Goal: Information Seeking & Learning: Learn about a topic

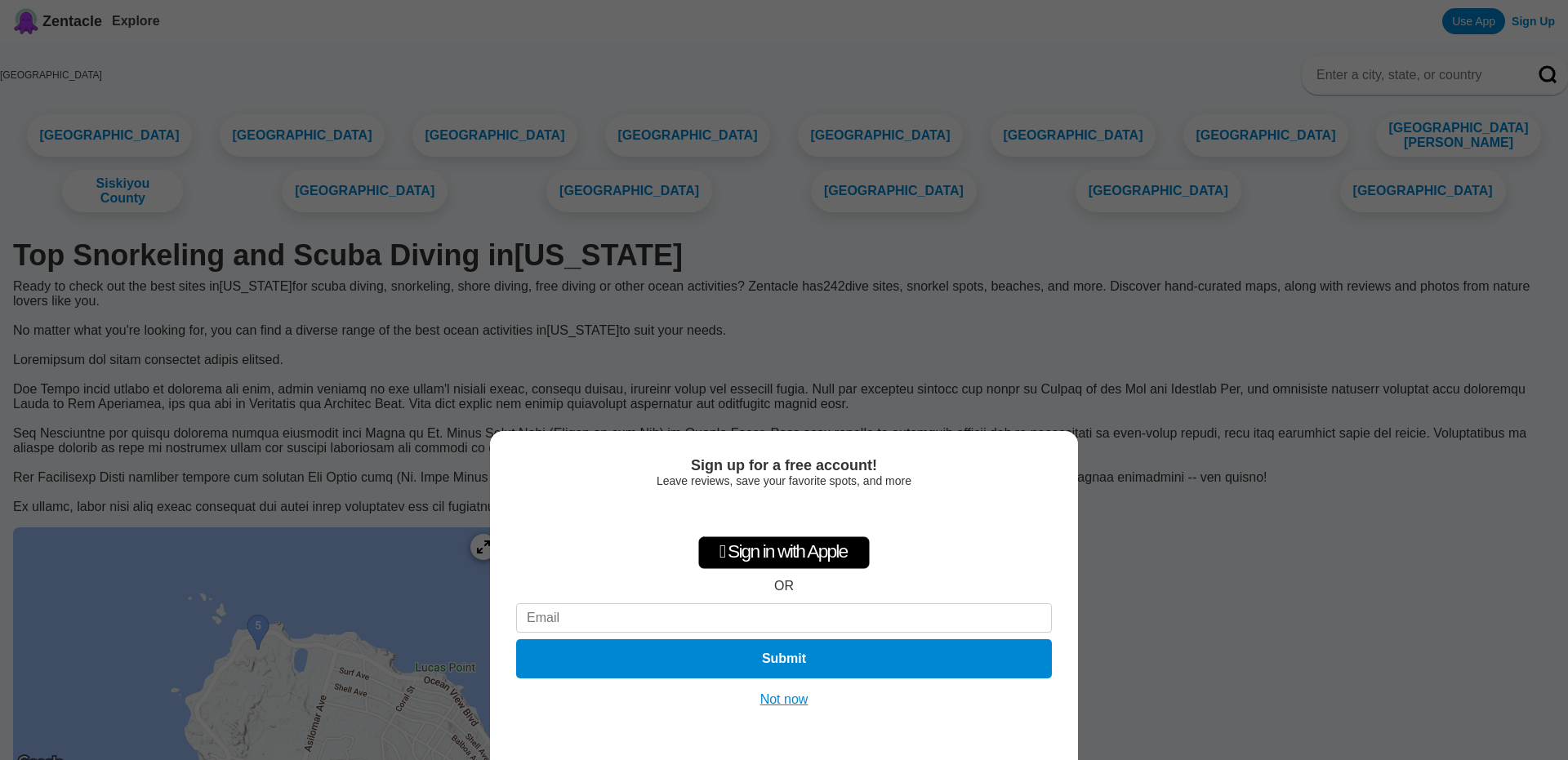
click at [801, 699] on button "Not now" at bounding box center [785, 699] width 58 height 16
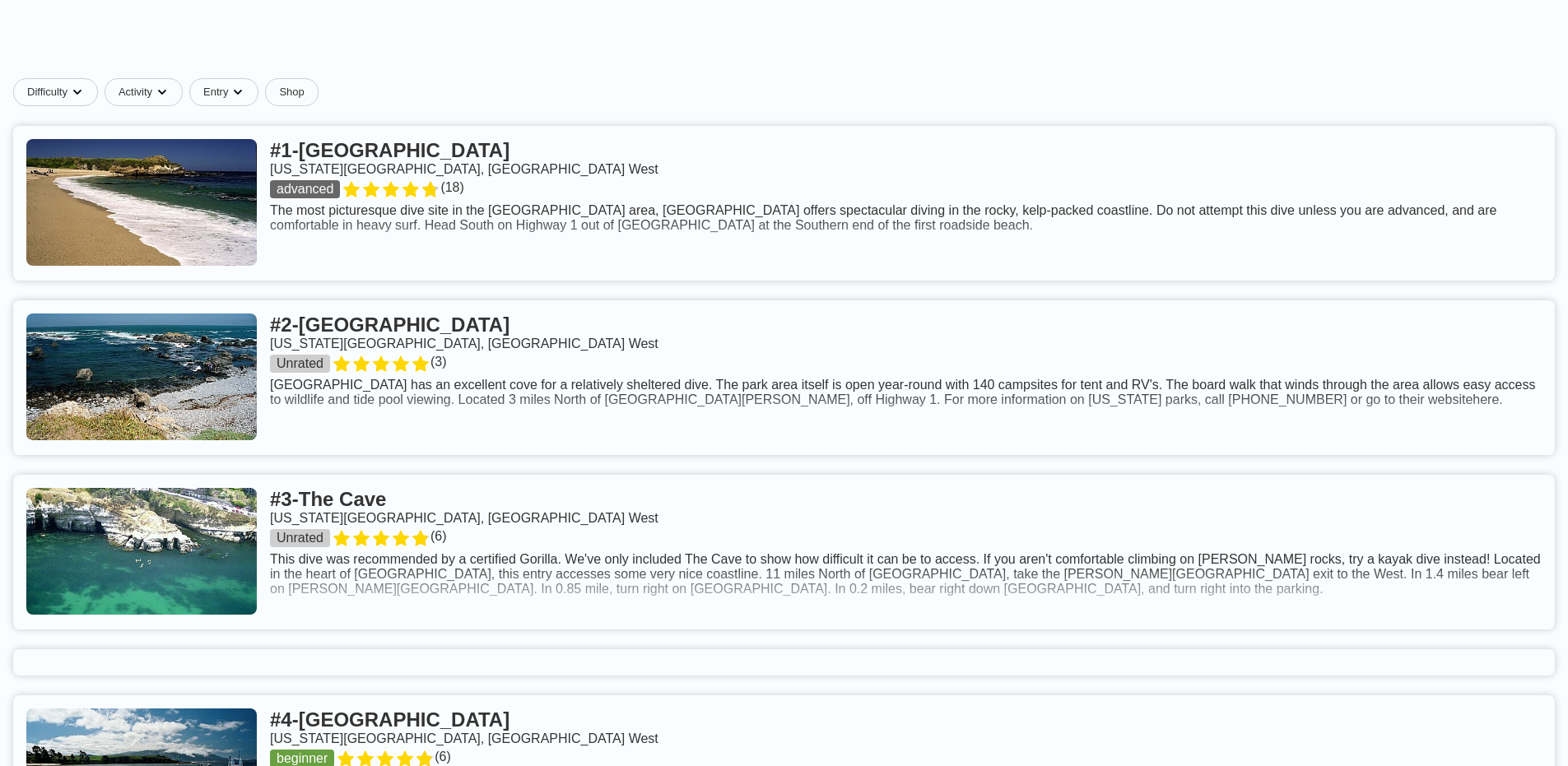
scroll to position [819, 0]
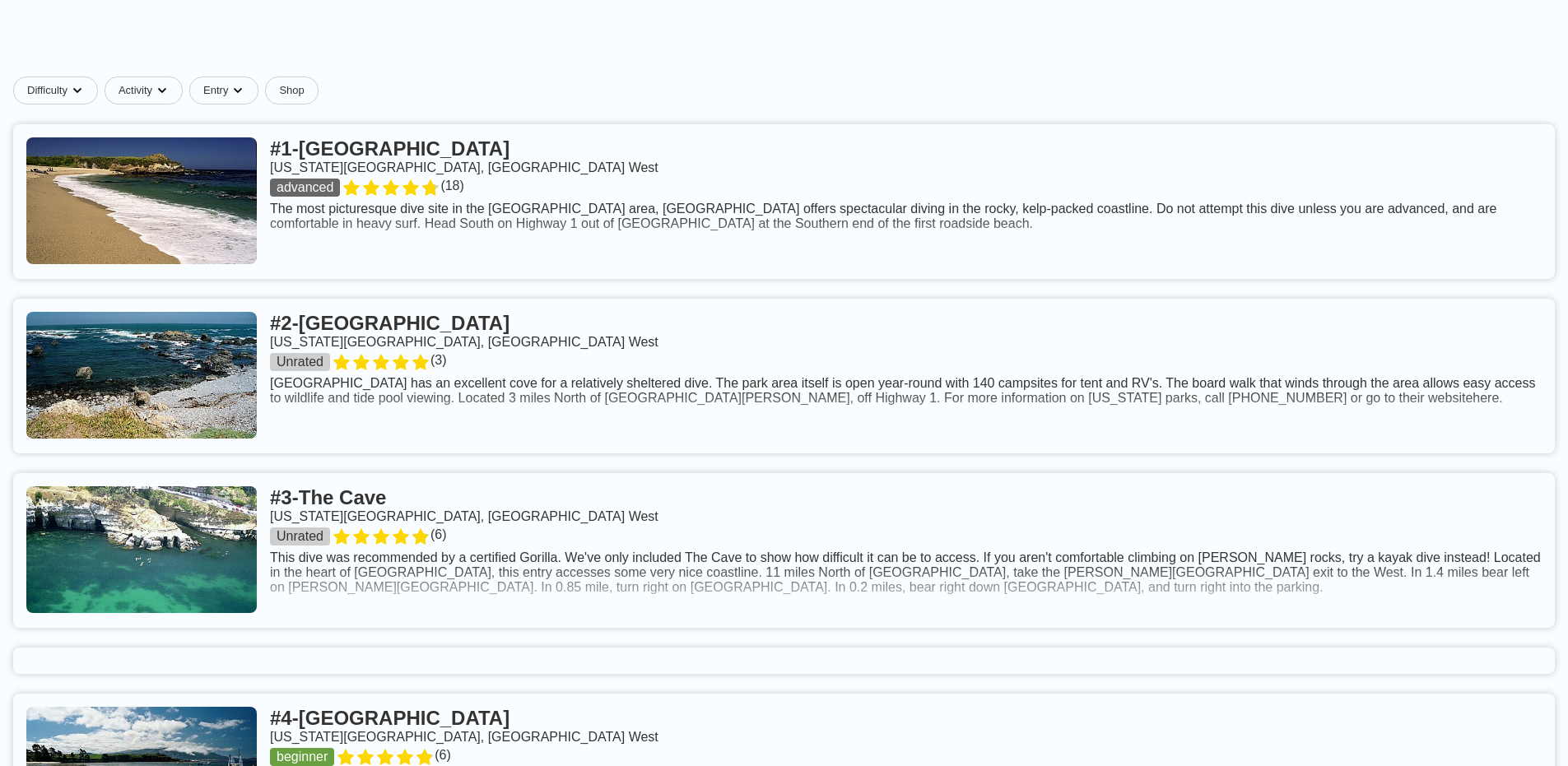
click at [558, 197] on link at bounding box center [784, 201] width 1541 height 154
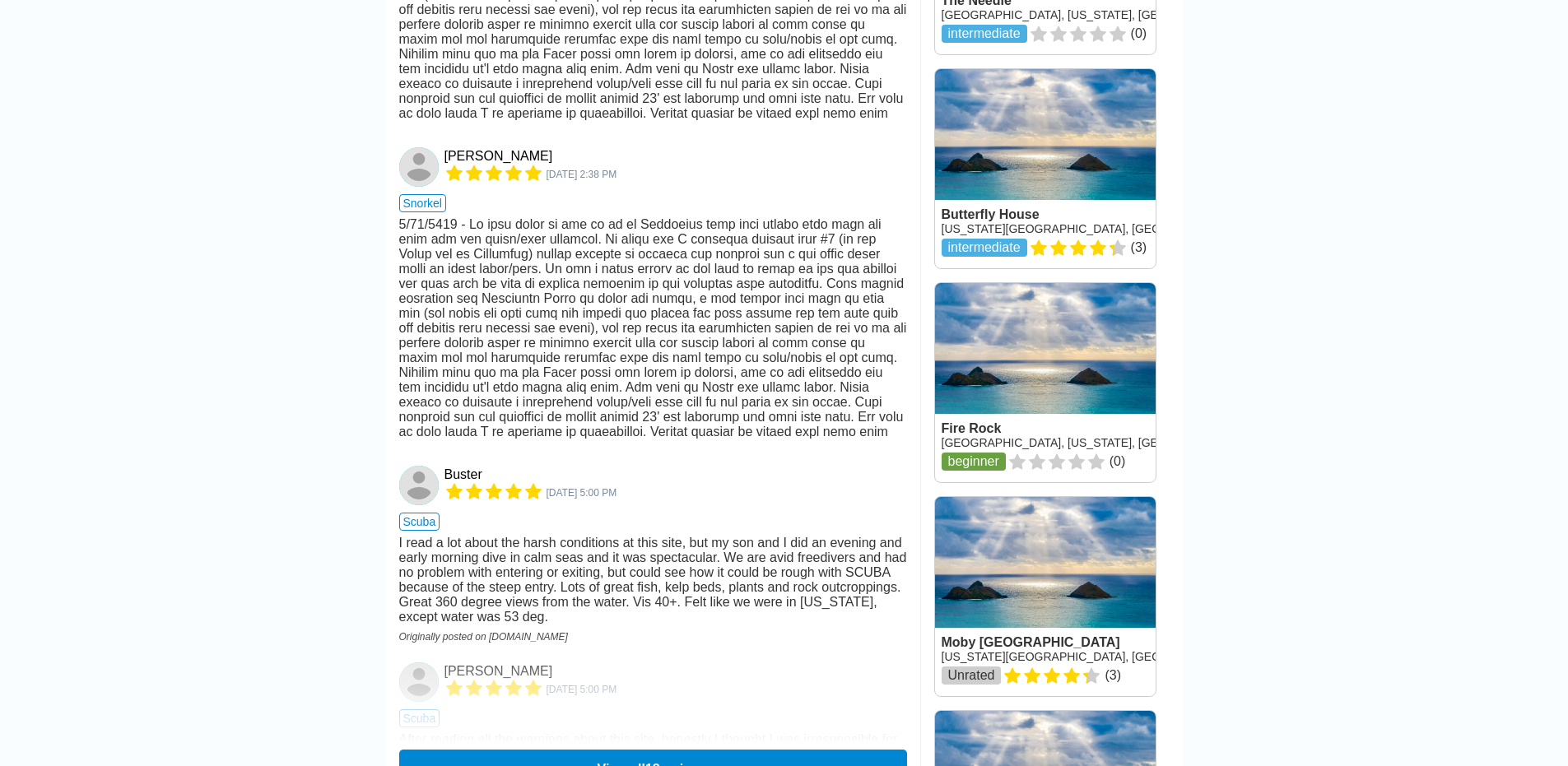
scroll to position [799, 0]
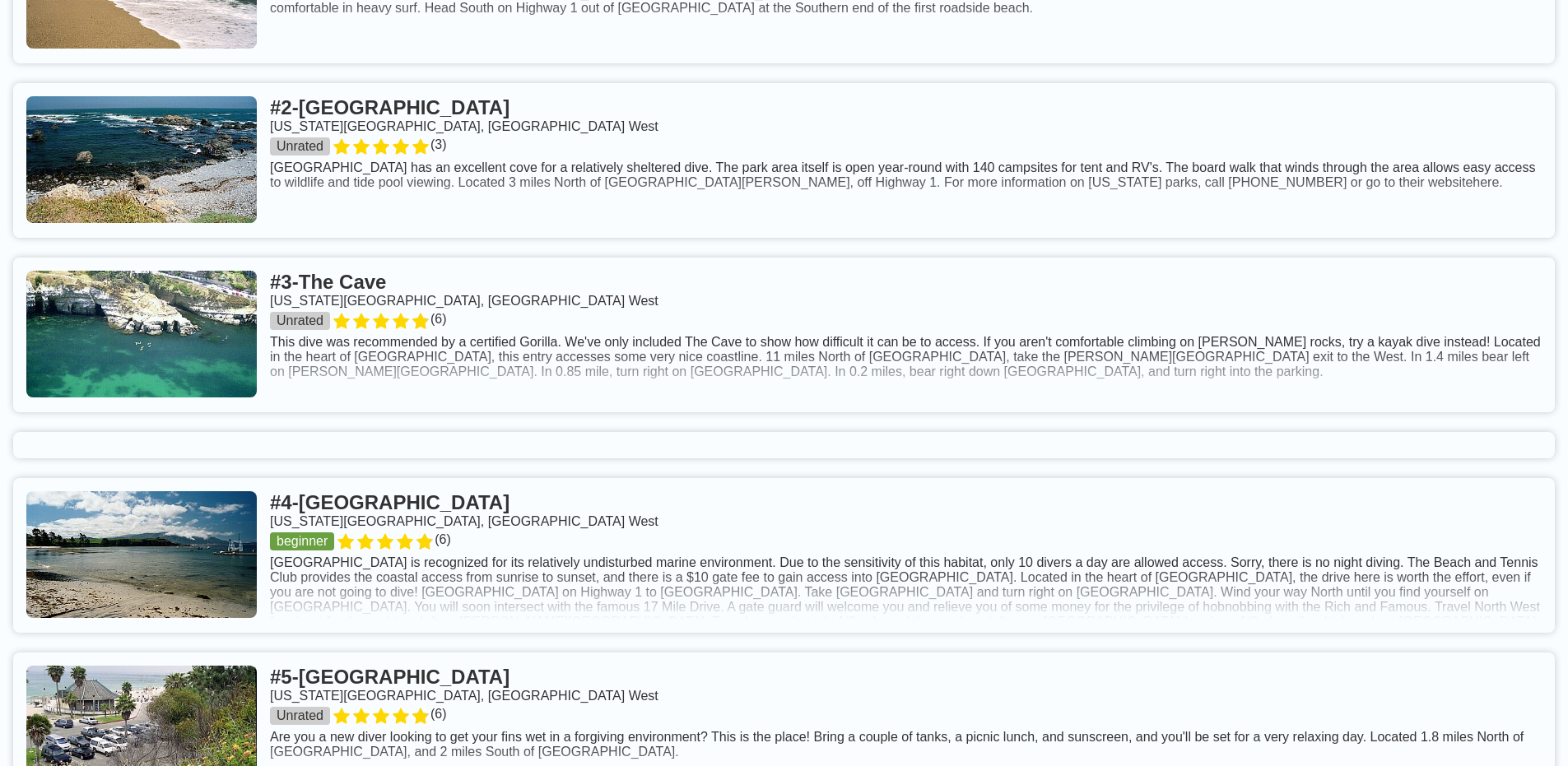
scroll to position [973, 0]
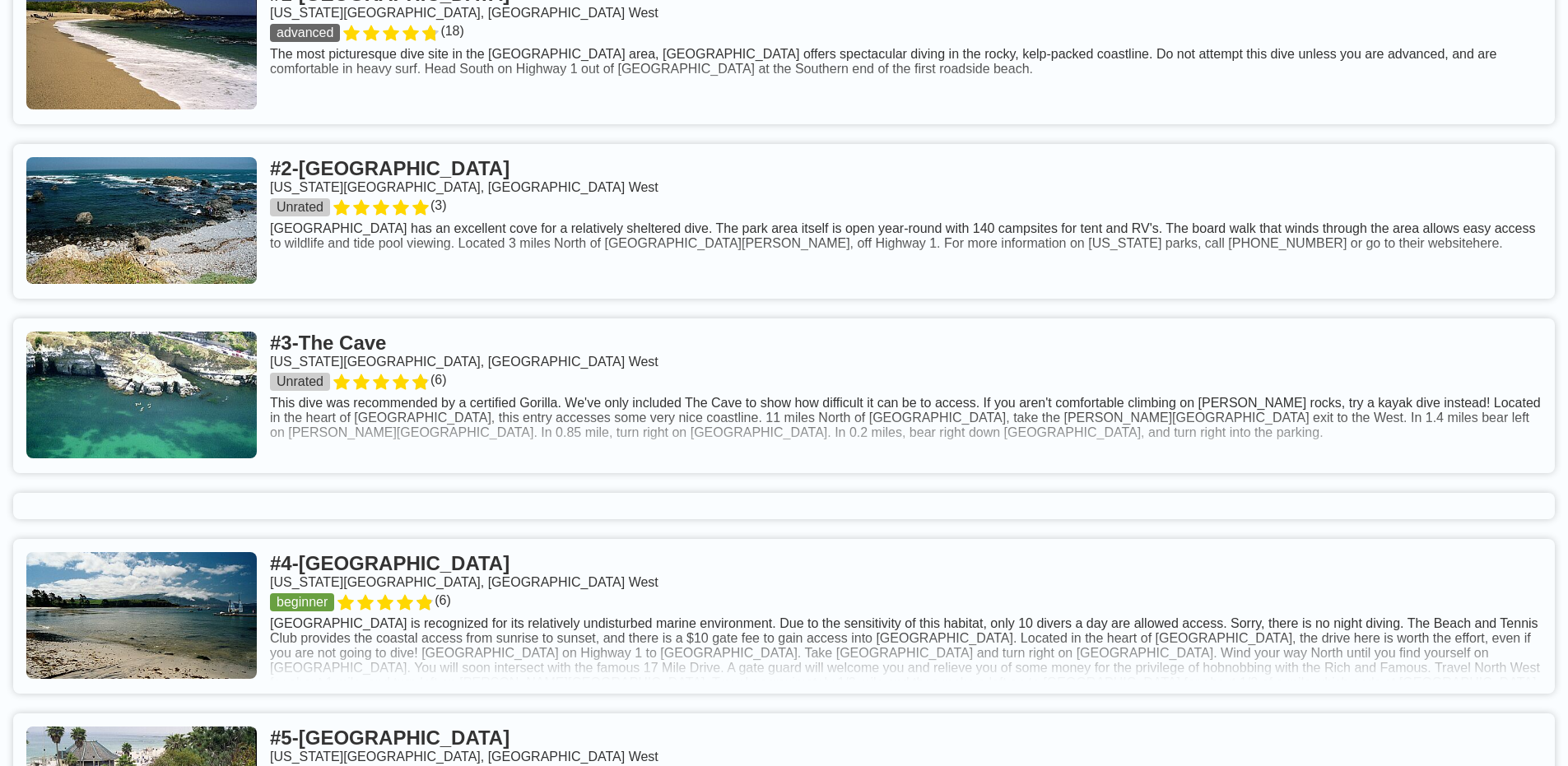
click at [567, 406] on link at bounding box center [784, 395] width 1541 height 154
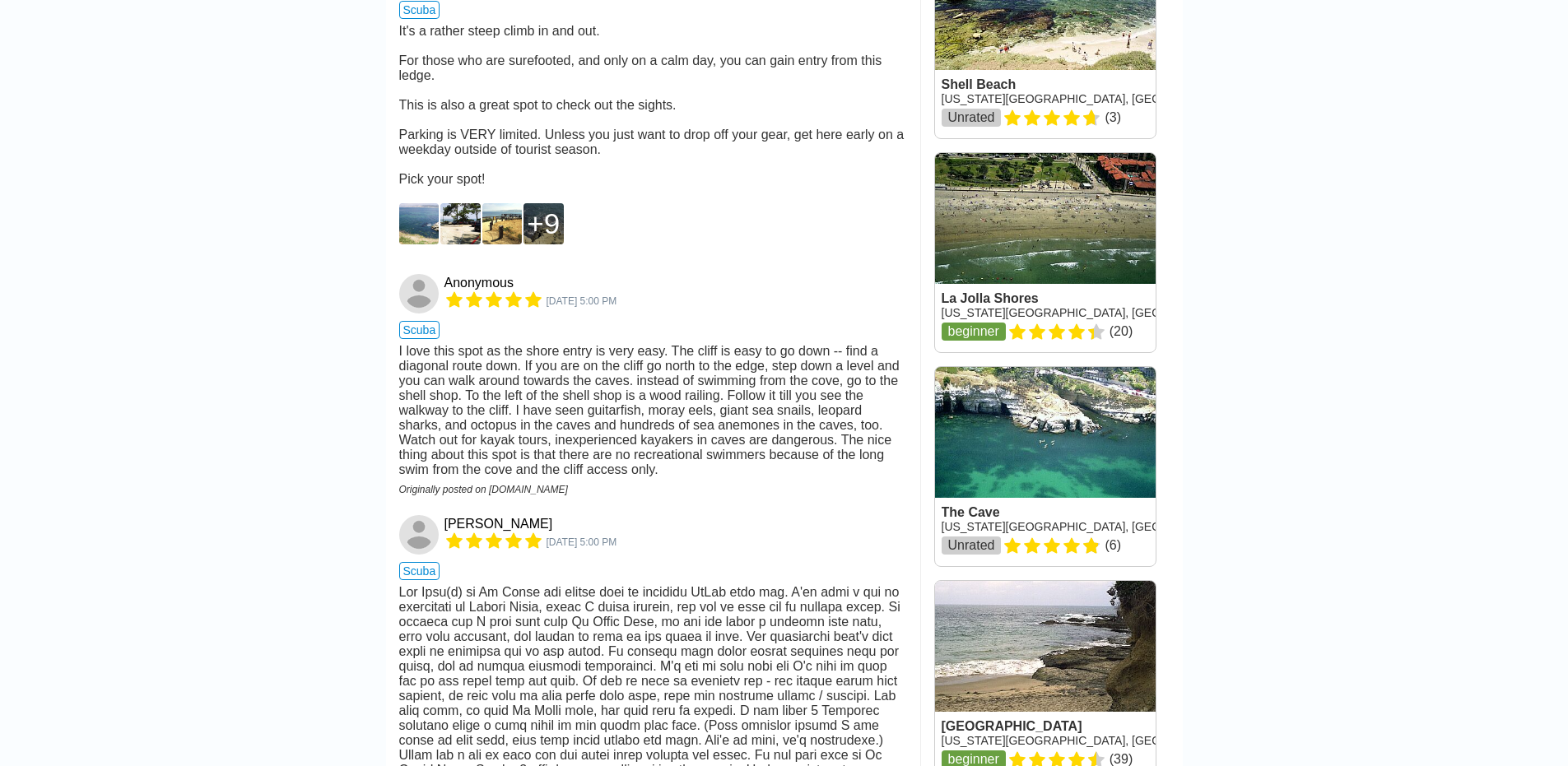
scroll to position [1597, 0]
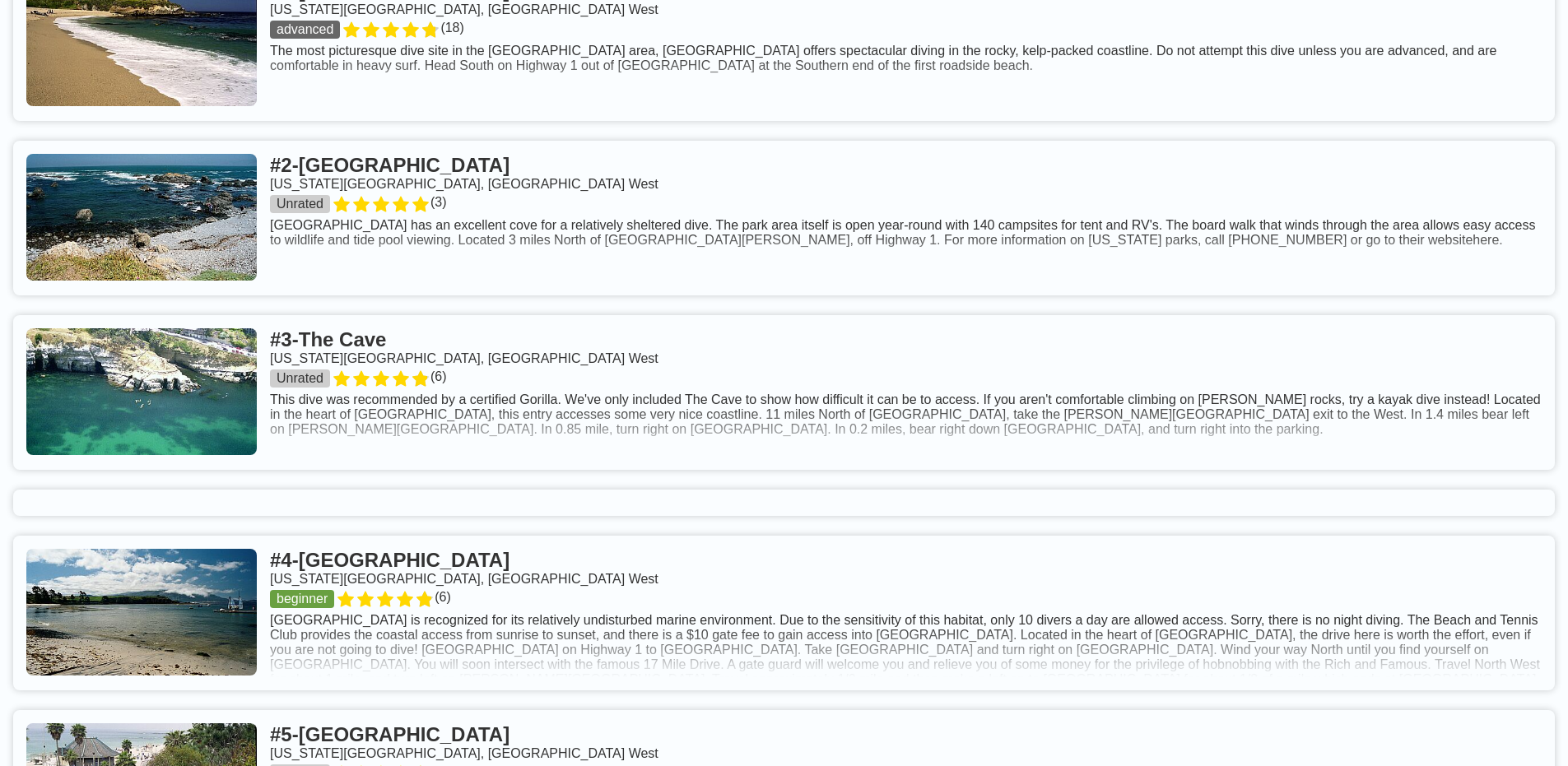
scroll to position [730, 0]
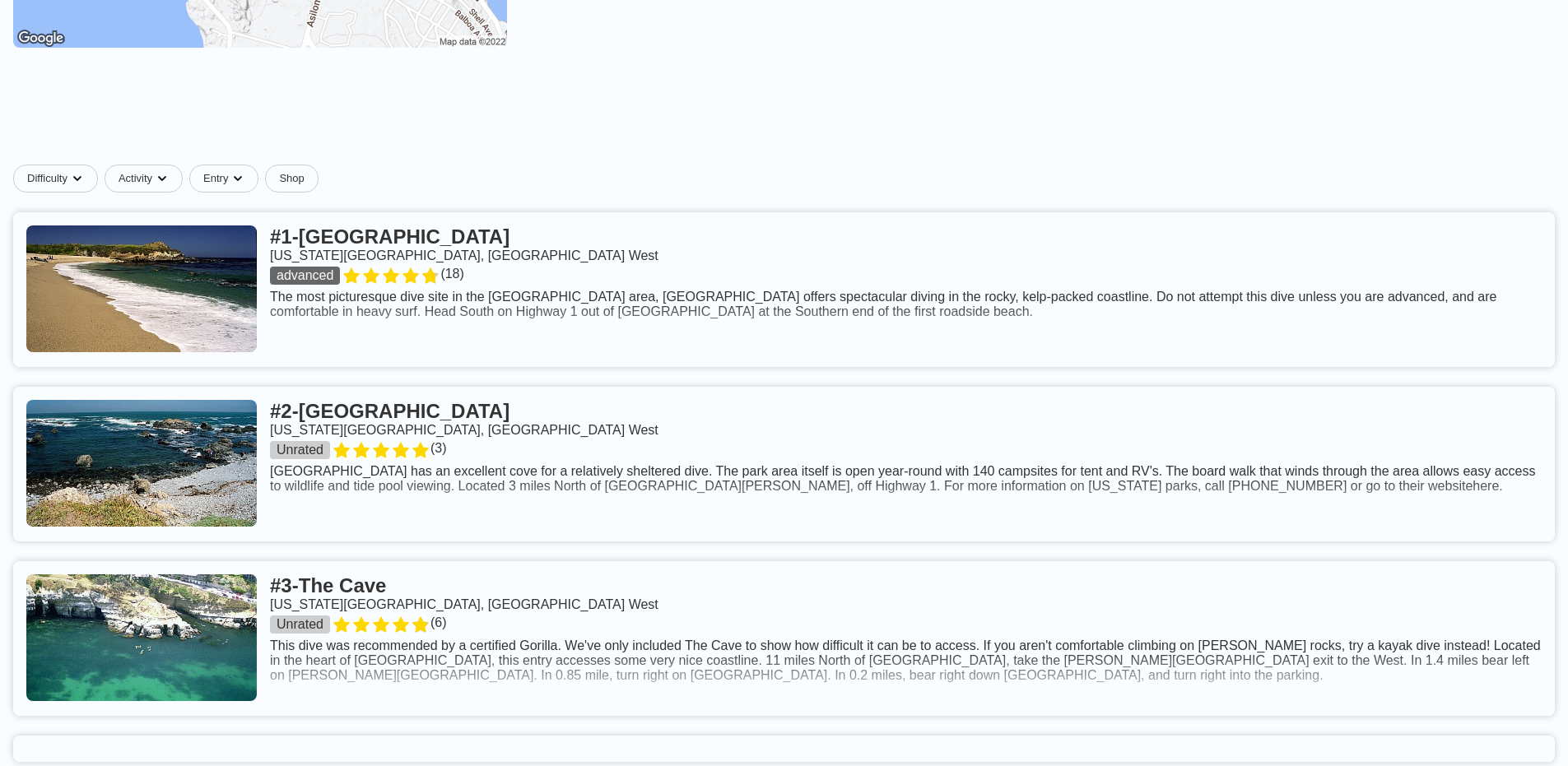
click at [514, 241] on link at bounding box center [784, 289] width 1541 height 154
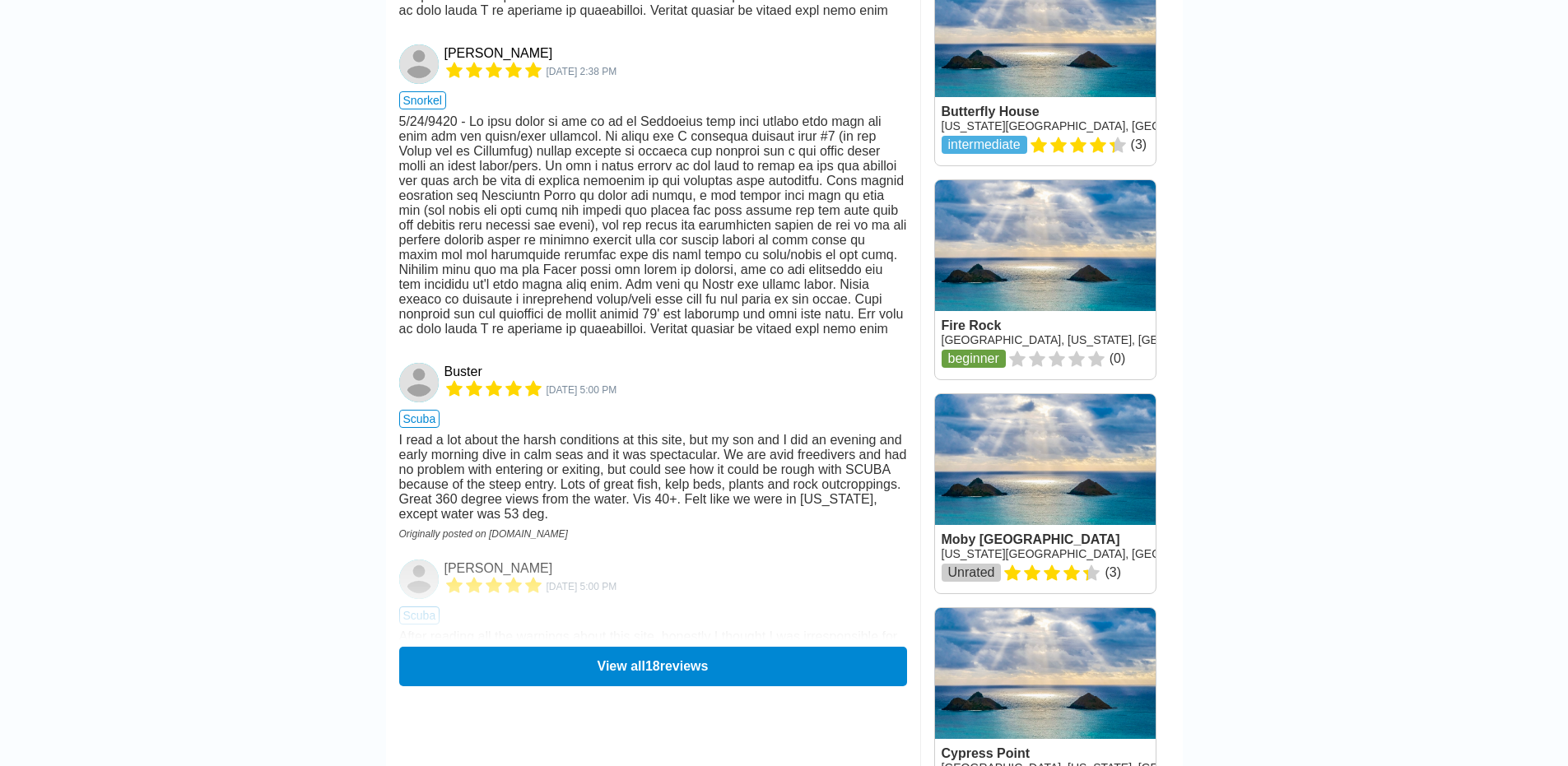
scroll to position [2079, 0]
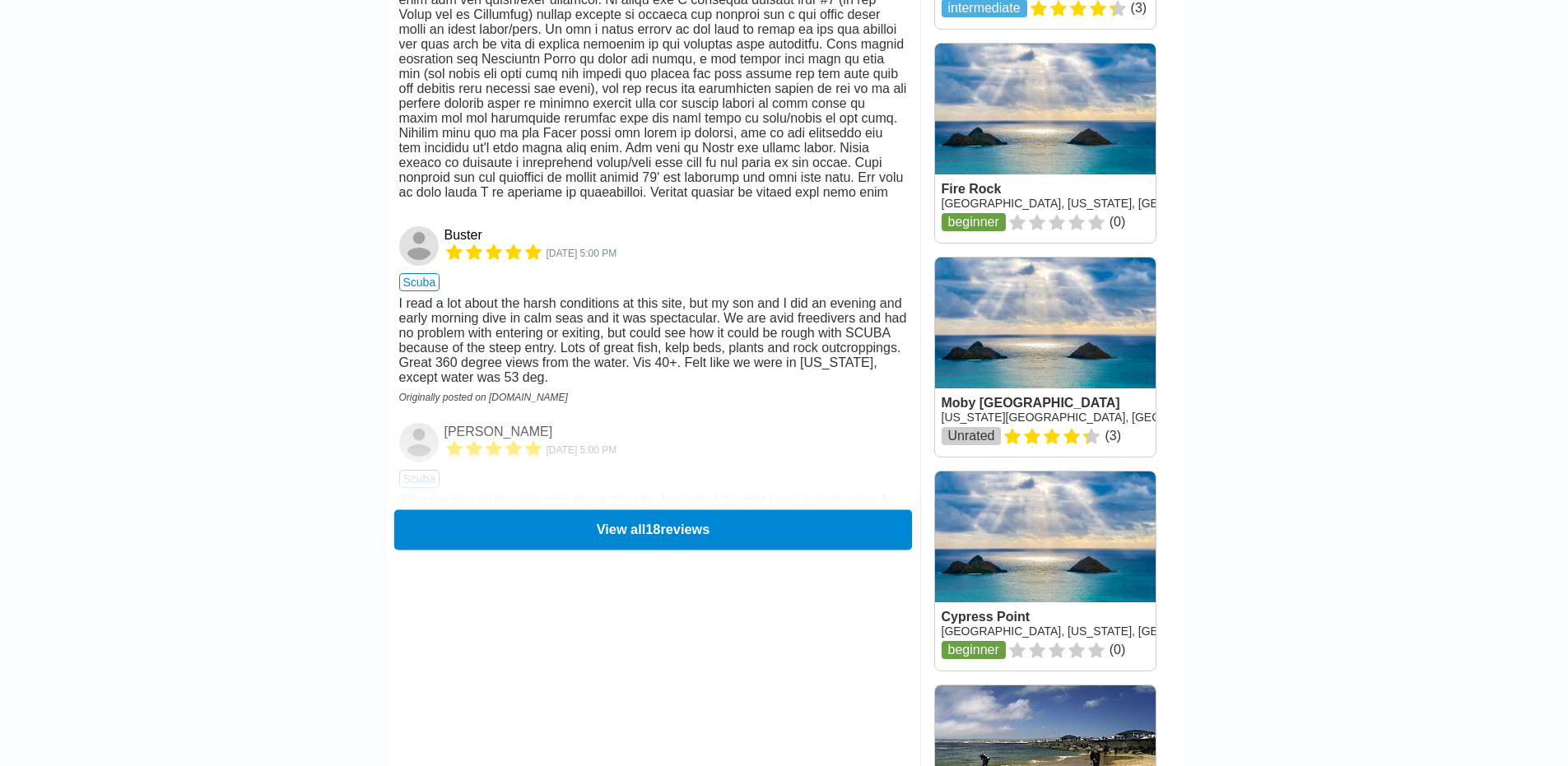
click at [548, 535] on button "View all 18 reviews" at bounding box center [652, 529] width 517 height 40
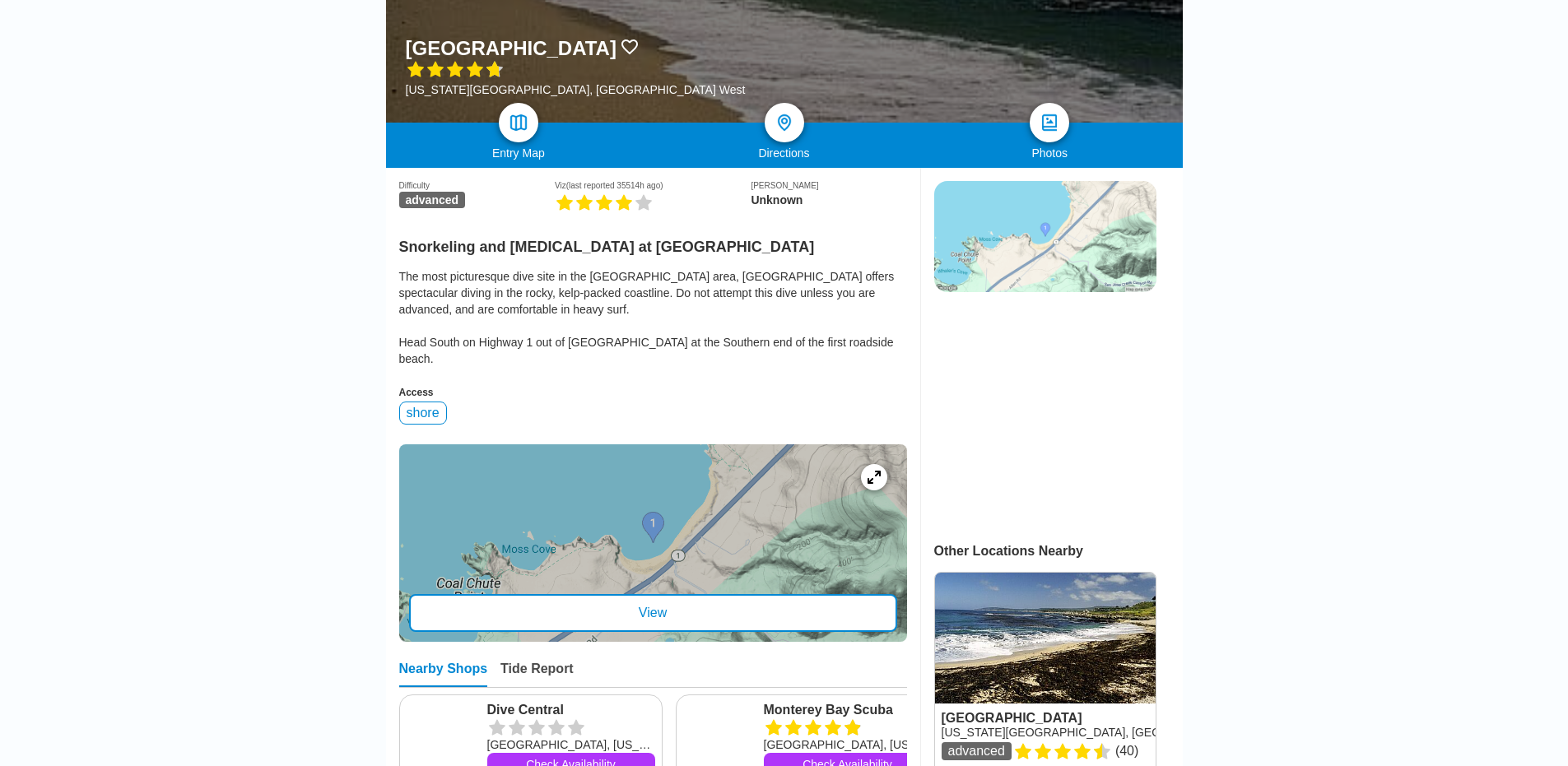
scroll to position [0, 0]
